Goal: Find specific page/section: Find specific page/section

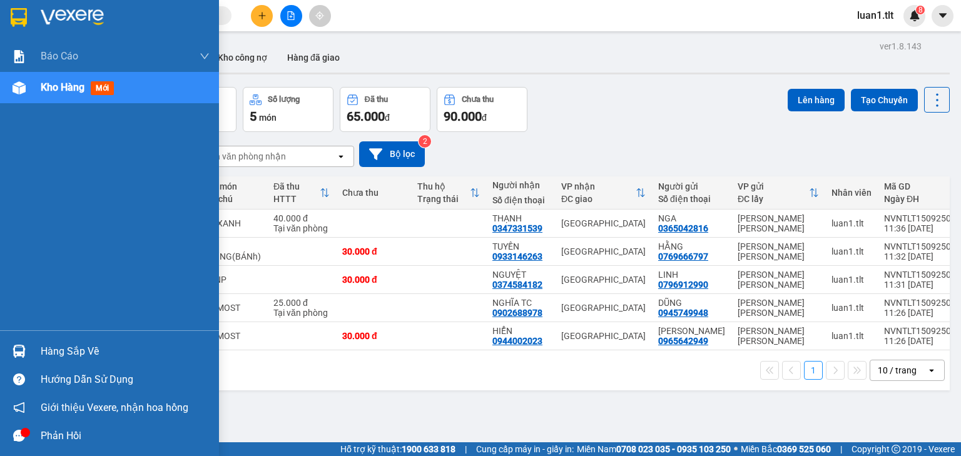
click at [16, 5] on div at bounding box center [109, 20] width 219 height 41
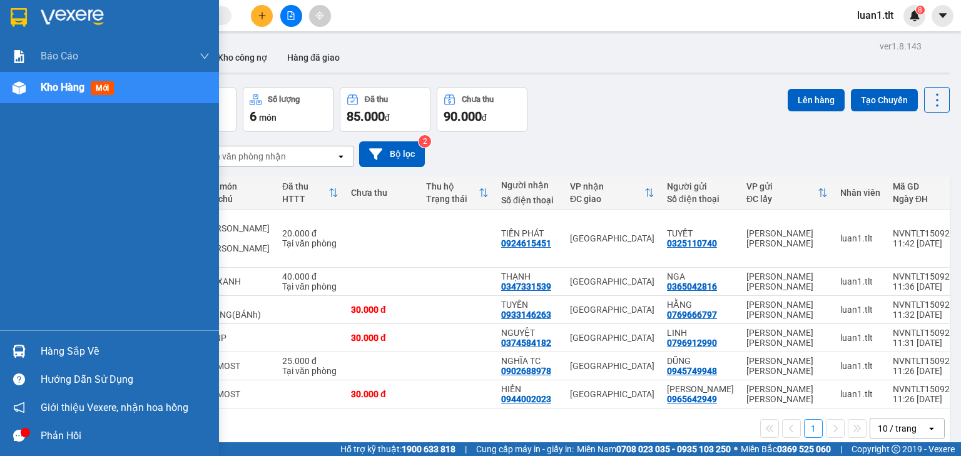
click at [21, 17] on img at bounding box center [19, 17] width 16 height 19
click at [59, 28] on div at bounding box center [109, 20] width 219 height 41
click at [53, 28] on div at bounding box center [109, 20] width 219 height 41
click at [7, 9] on div at bounding box center [109, 20] width 219 height 41
click at [18, 21] on img at bounding box center [19, 17] width 16 height 19
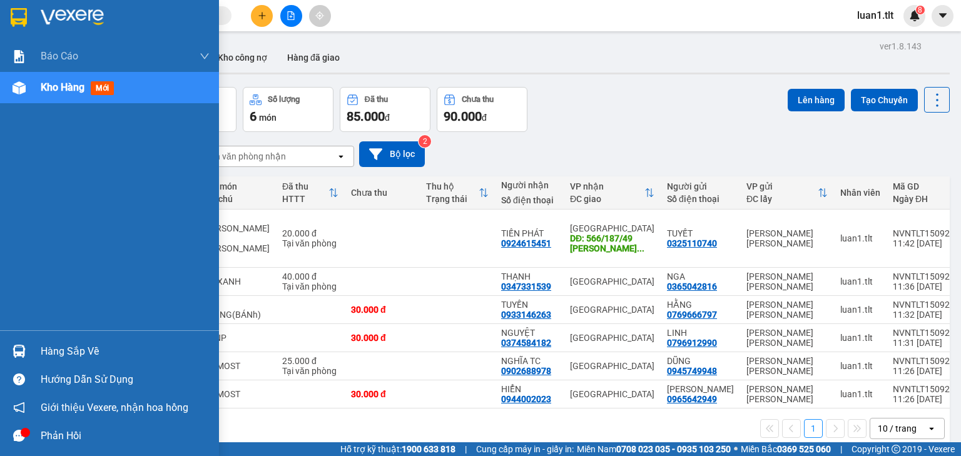
click at [13, 14] on img at bounding box center [19, 17] width 16 height 19
drag, startPoint x: 8, startPoint y: 20, endPoint x: 28, endPoint y: 0, distance: 27.9
click at [9, 20] on div at bounding box center [19, 17] width 22 height 22
